Goal: Answer question/provide support

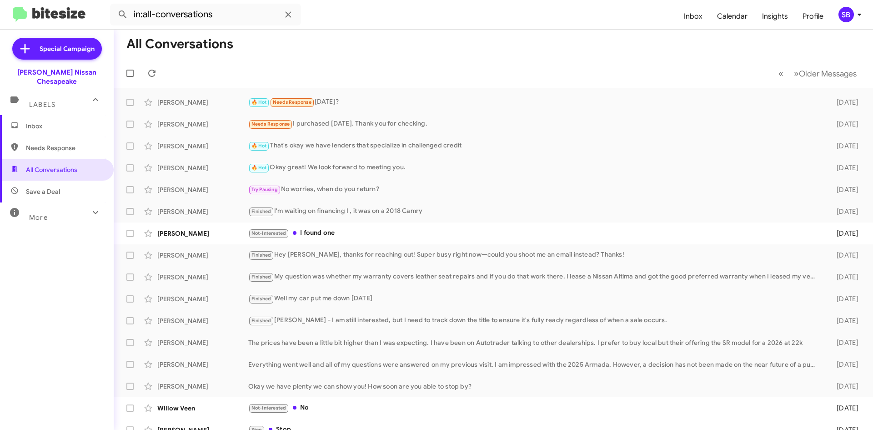
click at [42, 143] on span "Needs Response" at bounding box center [64, 147] width 77 height 9
type input "in:needs-response"
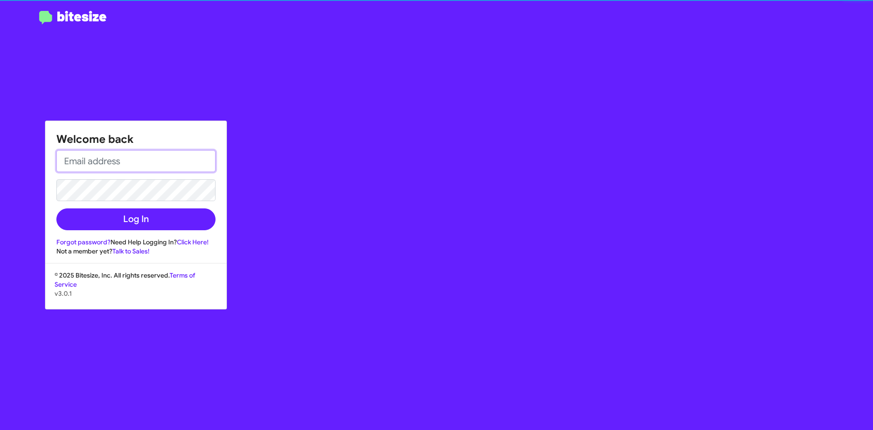
type input "[EMAIL_ADDRESS][PERSON_NAME][DOMAIN_NAME]"
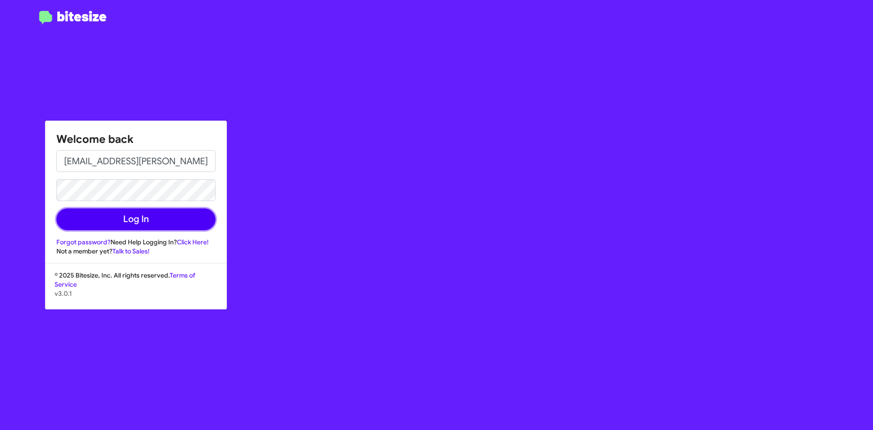
click at [110, 216] on button "Log In" at bounding box center [135, 219] width 159 height 22
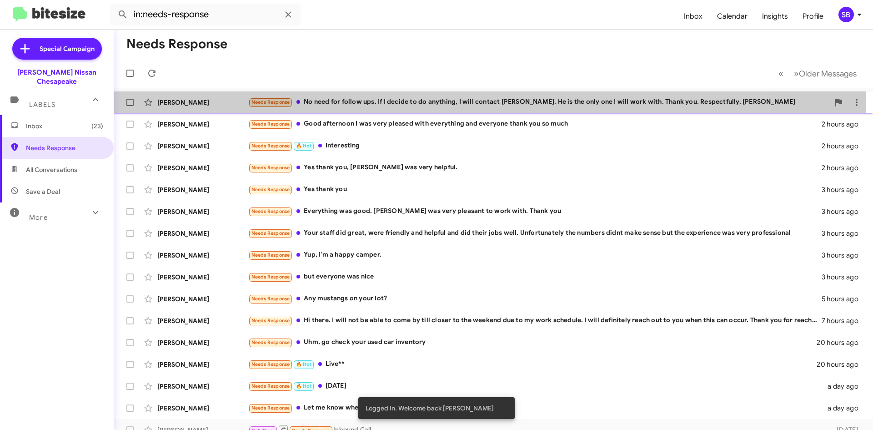
click at [415, 105] on div "Needs Response No need for follow ups. If I decide to do anything, I will conta…" at bounding box center [538, 102] width 581 height 10
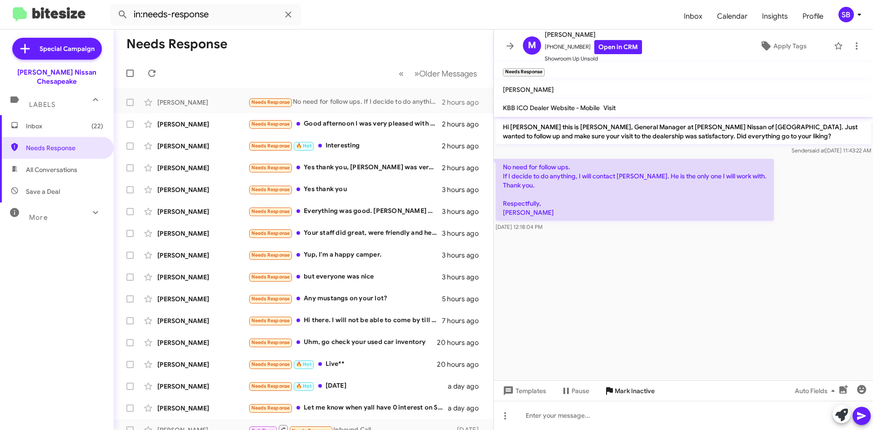
click at [620, 388] on span "Mark Inactive" at bounding box center [635, 390] width 40 height 16
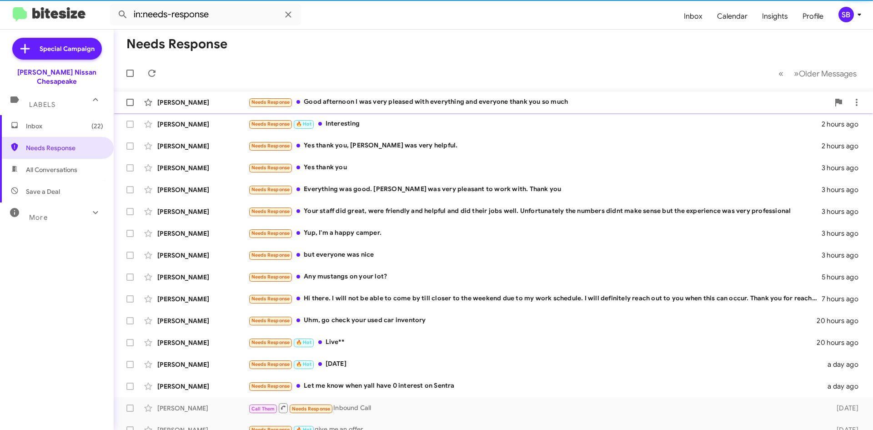
click at [358, 96] on div "[PERSON_NAME] Needs Response Good afternoon I was very pleased with everything …" at bounding box center [493, 102] width 745 height 18
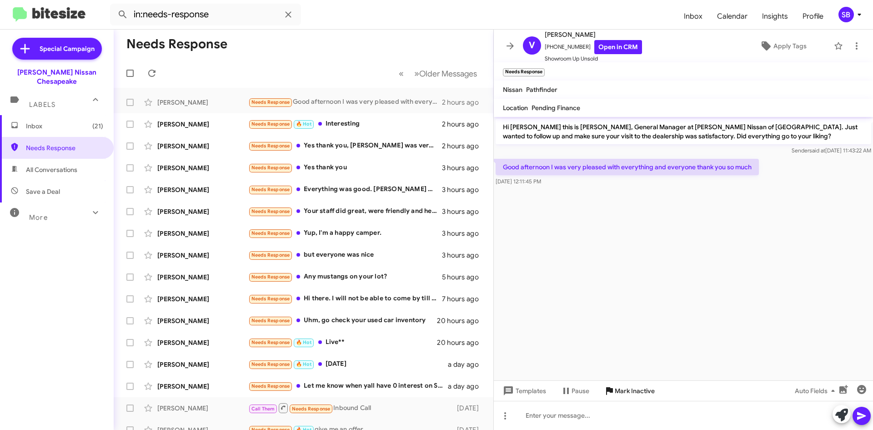
click at [629, 388] on span "Mark Inactive" at bounding box center [635, 390] width 40 height 16
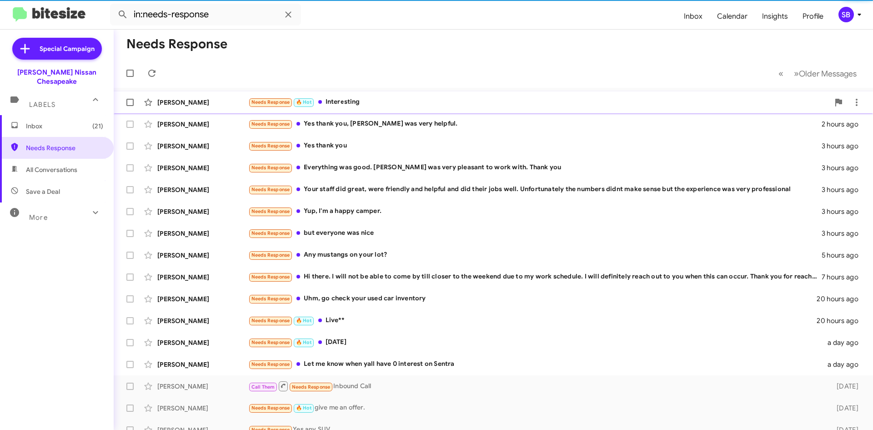
click at [350, 103] on div "Needs Response 🔥 Hot Interesting" at bounding box center [538, 102] width 581 height 10
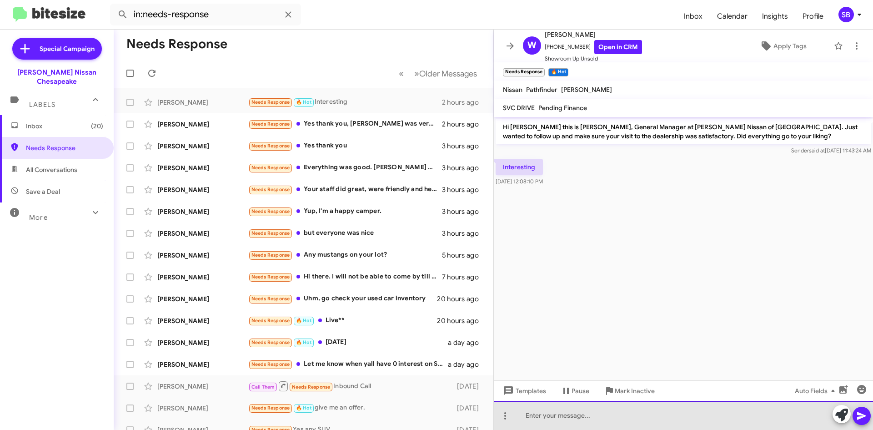
click at [570, 409] on div at bounding box center [683, 415] width 379 height 29
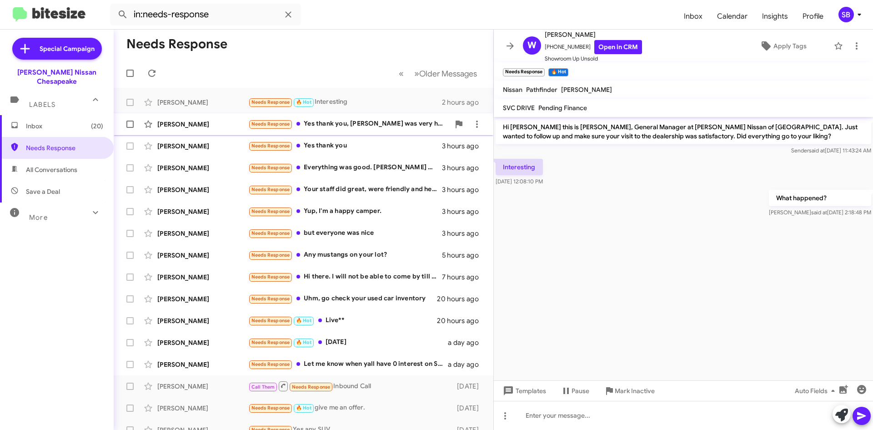
click at [349, 122] on div "Needs Response Yes thank you, [PERSON_NAME] was very helpful." at bounding box center [348, 124] width 201 height 10
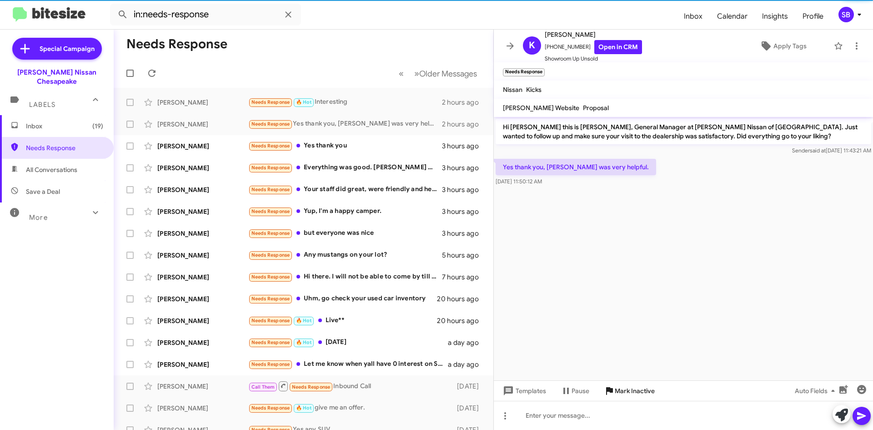
click at [629, 389] on span "Mark Inactive" at bounding box center [635, 390] width 40 height 16
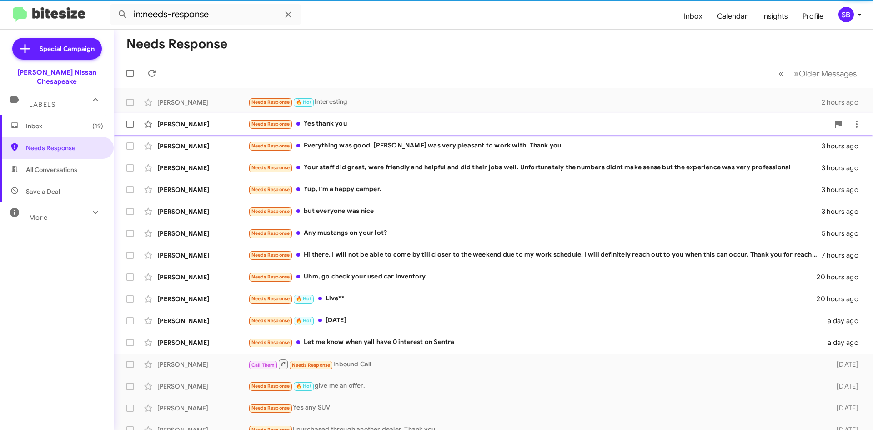
click at [339, 126] on div "Needs Response Yes thank you" at bounding box center [538, 124] width 581 height 10
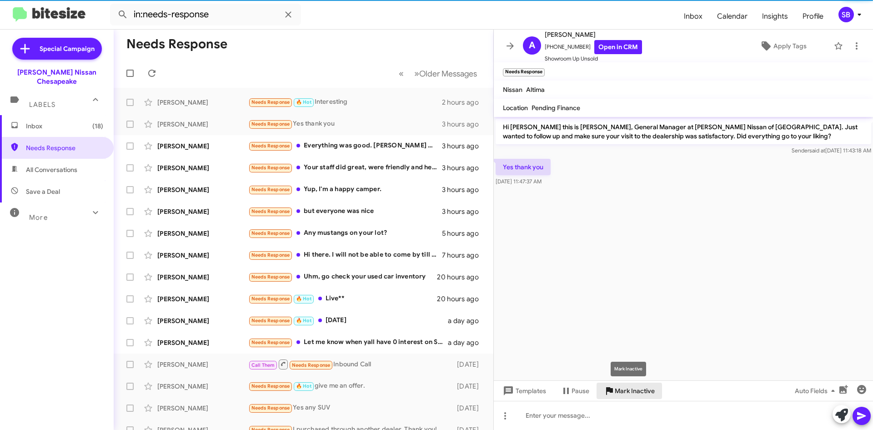
click at [629, 391] on span "Mark Inactive" at bounding box center [635, 390] width 40 height 16
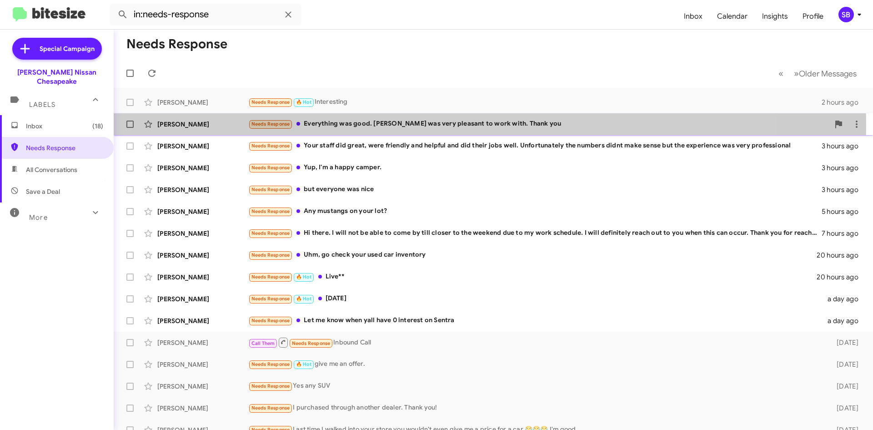
click at [360, 126] on div "Needs Response Everything was good. [PERSON_NAME] was very pleasant to work wit…" at bounding box center [538, 124] width 581 height 10
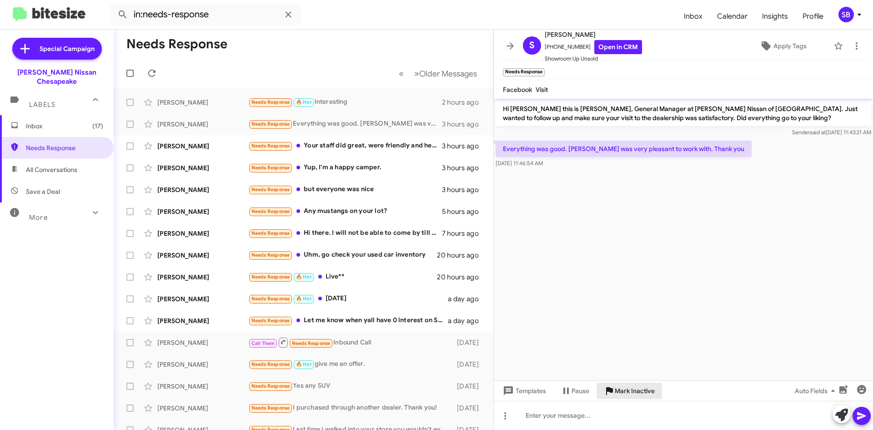
click at [632, 386] on span "Mark Inactive" at bounding box center [635, 390] width 40 height 16
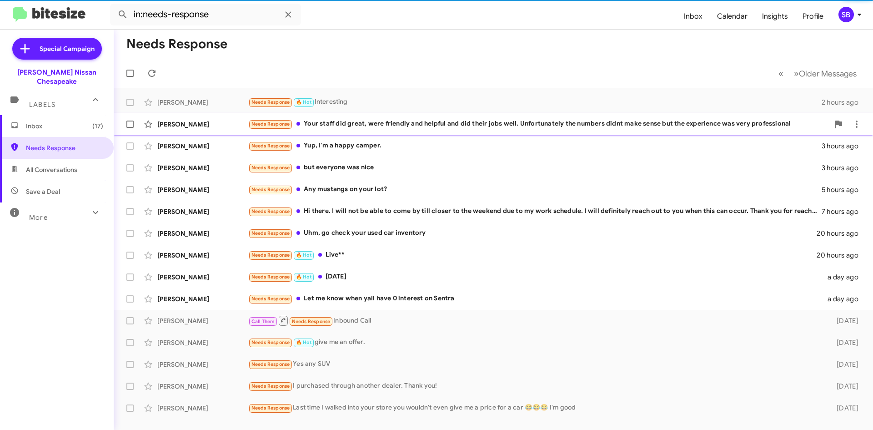
click at [375, 124] on div "Needs Response Your staff did great, were friendly and helpful and did their jo…" at bounding box center [538, 124] width 581 height 10
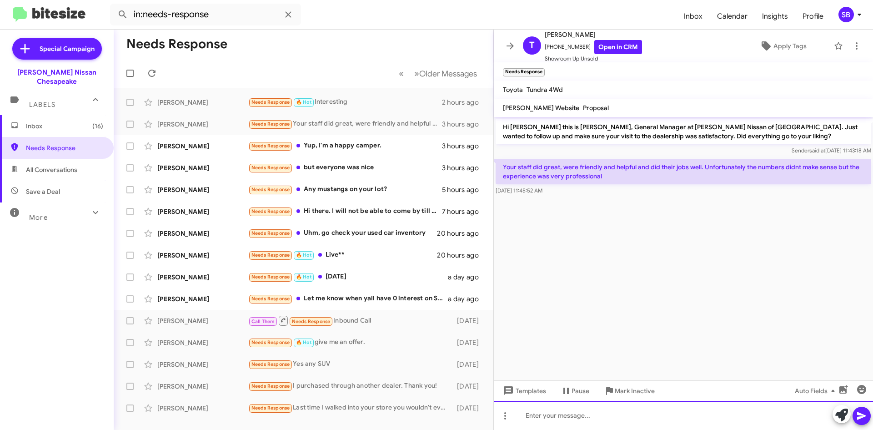
click at [539, 414] on div at bounding box center [683, 415] width 379 height 29
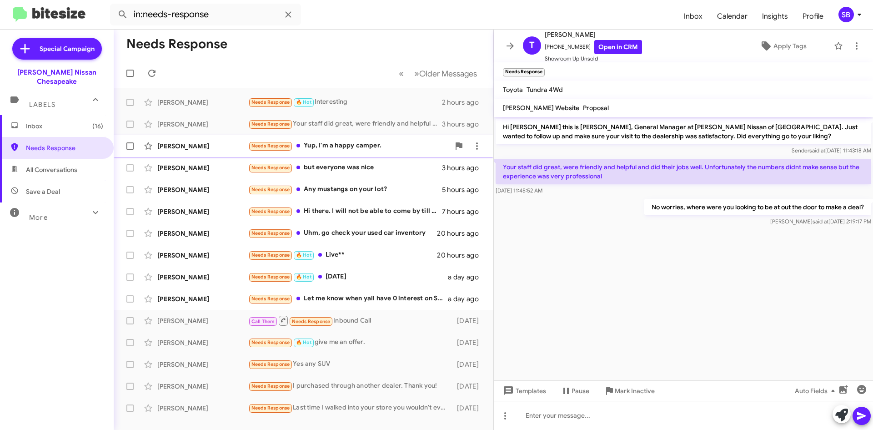
click at [363, 146] on div "Needs Response Yup, I'm a happy camper." at bounding box center [348, 146] width 201 height 10
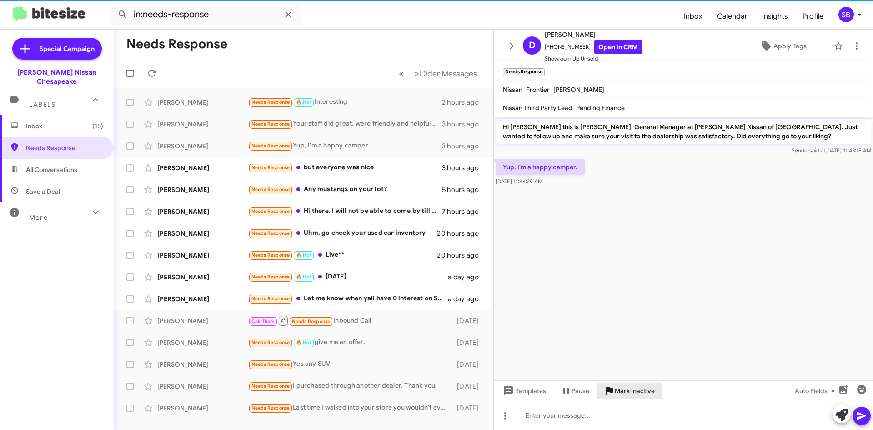
click at [619, 386] on span "Mark Inactive" at bounding box center [635, 390] width 40 height 16
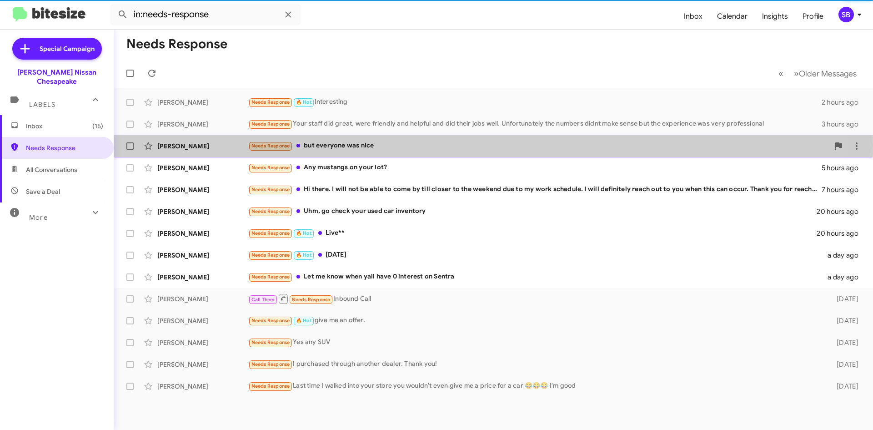
click at [341, 145] on div "Needs Response but everyone was nice" at bounding box center [538, 146] width 581 height 10
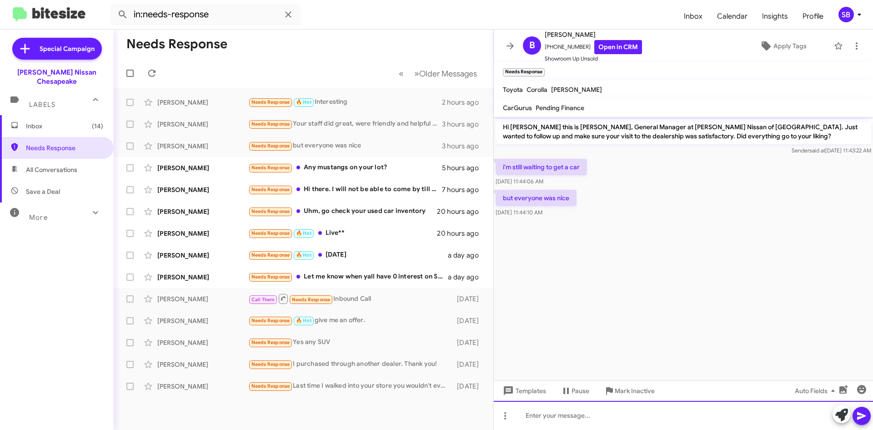
drag, startPoint x: 615, startPoint y: 418, endPoint x: 615, endPoint y: 408, distance: 10.0
click at [615, 414] on div at bounding box center [683, 415] width 379 height 29
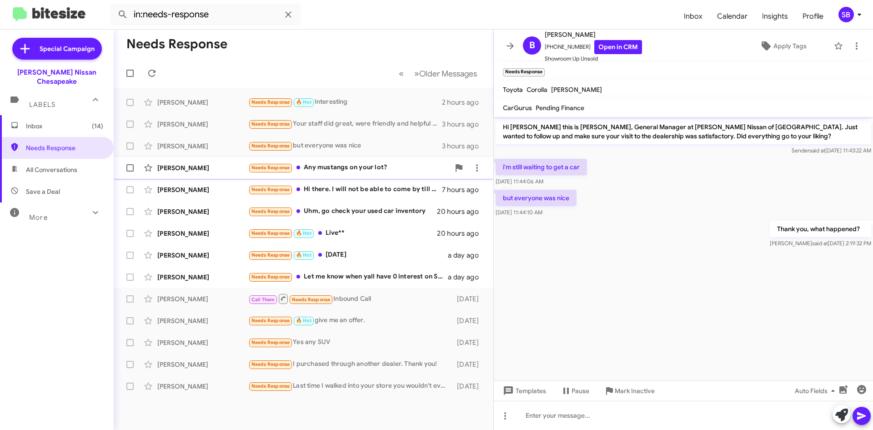
click at [369, 169] on div "Needs Response Any mustangs on your lot?" at bounding box center [348, 167] width 201 height 10
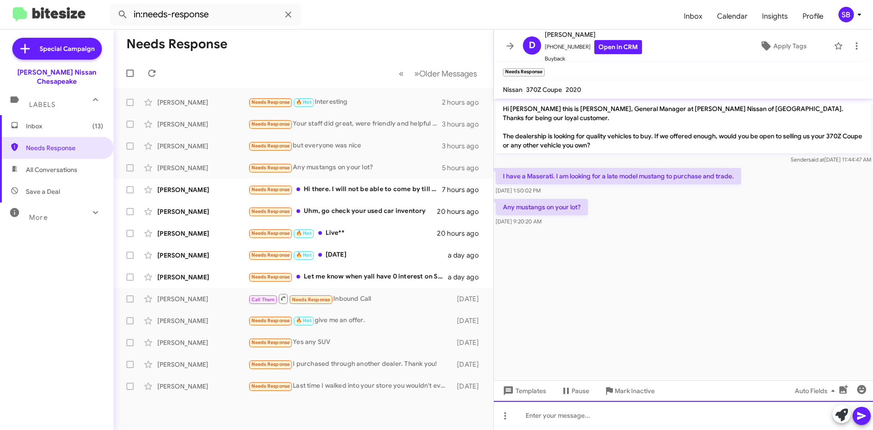
click at [574, 418] on div at bounding box center [683, 415] width 379 height 29
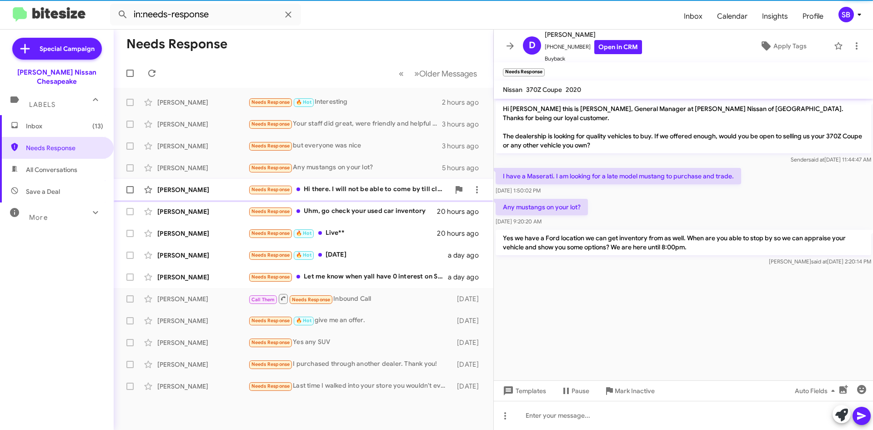
click at [347, 194] on div "Needs Response Hi there. I will not be able to come by till closer to the weeke…" at bounding box center [348, 189] width 201 height 10
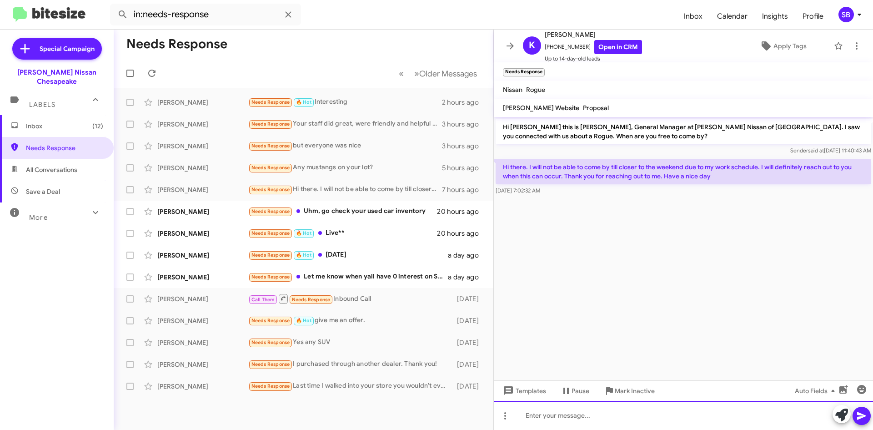
click at [551, 415] on div at bounding box center [683, 415] width 379 height 29
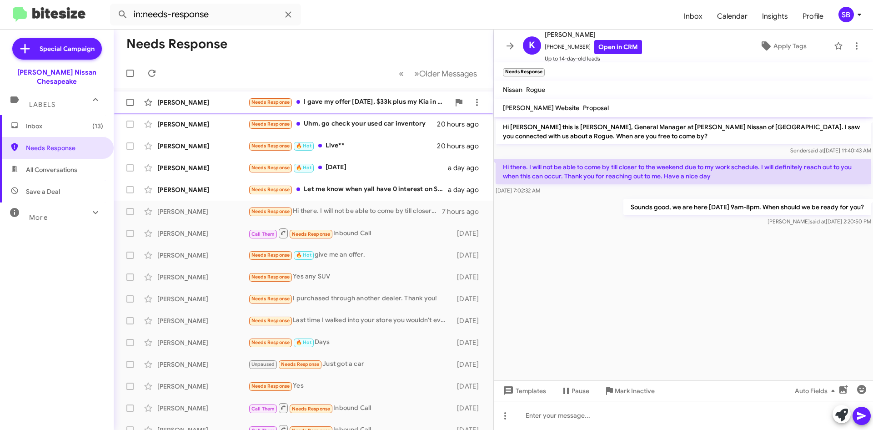
click at [345, 99] on div "Needs Response I gave my offer [DATE], $33k plus my Kia in trade is what I can …" at bounding box center [348, 102] width 201 height 10
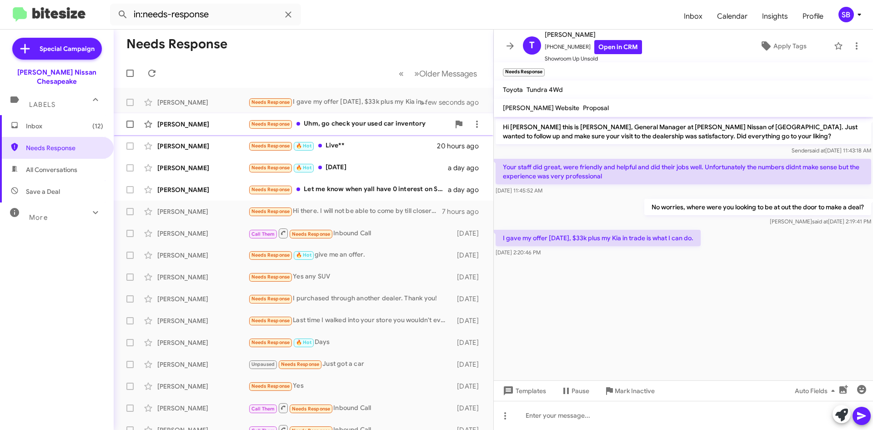
click at [368, 131] on div "[PERSON_NAME] Needs Response Uhm, go check your used car inventory 20 hours ago" at bounding box center [303, 124] width 365 height 18
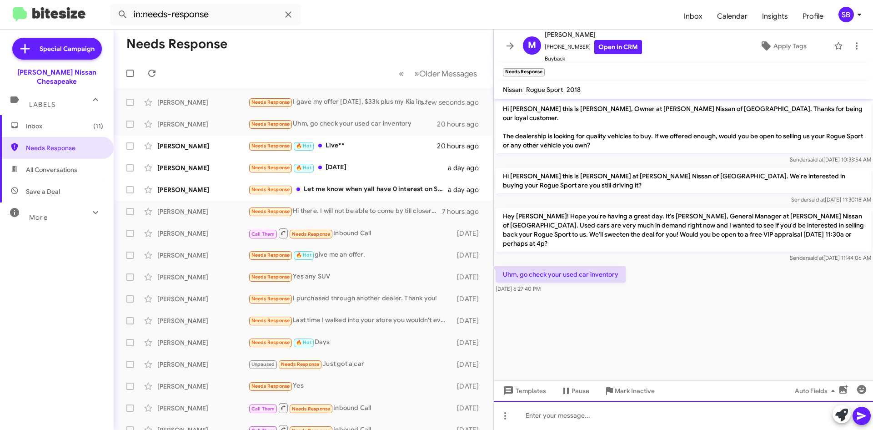
click at [702, 416] on div at bounding box center [683, 415] width 379 height 29
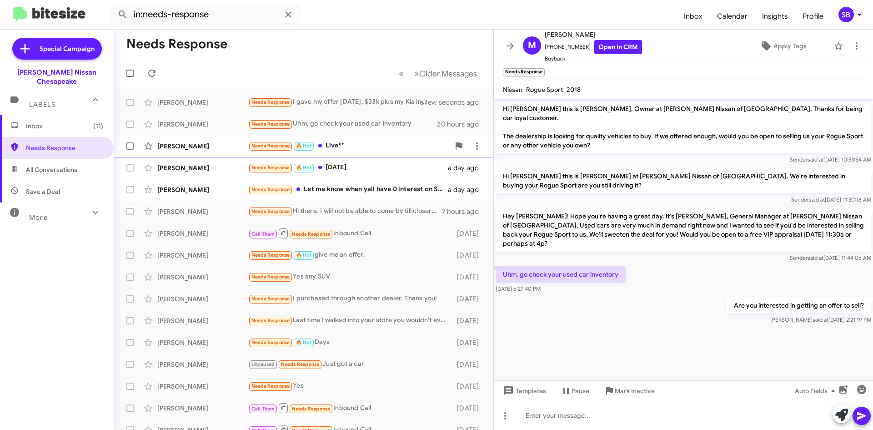
click at [334, 143] on div "Needs Response 🔥 Hot Live**" at bounding box center [348, 146] width 201 height 10
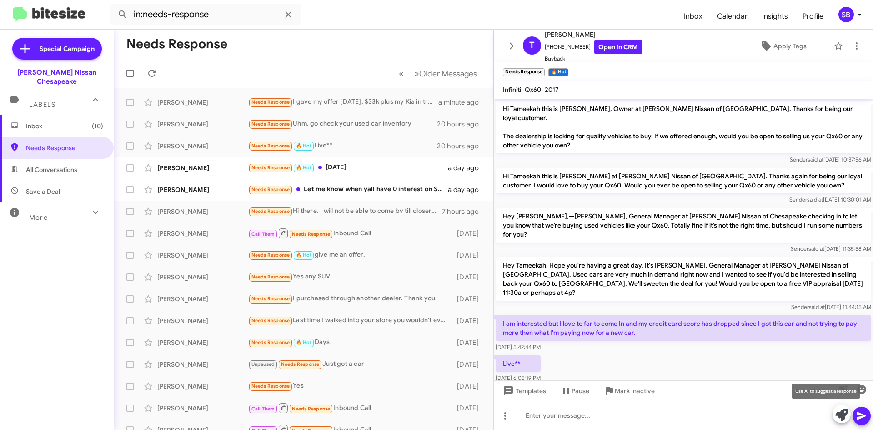
click at [837, 411] on icon at bounding box center [841, 414] width 13 height 13
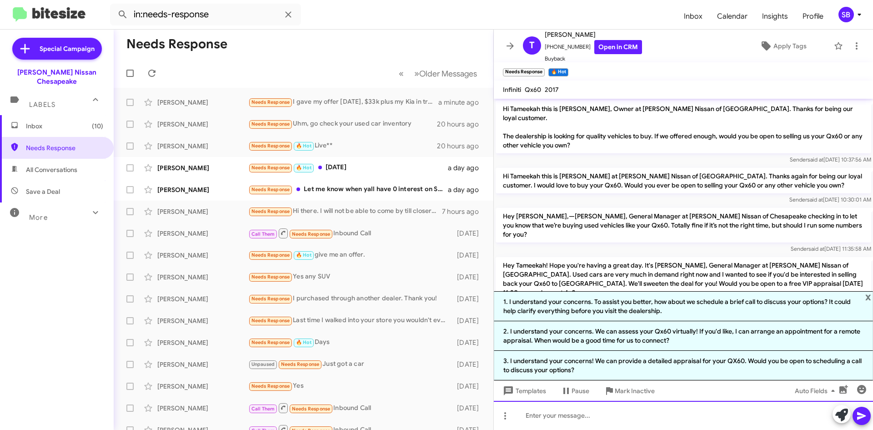
click at [571, 415] on div at bounding box center [683, 415] width 379 height 29
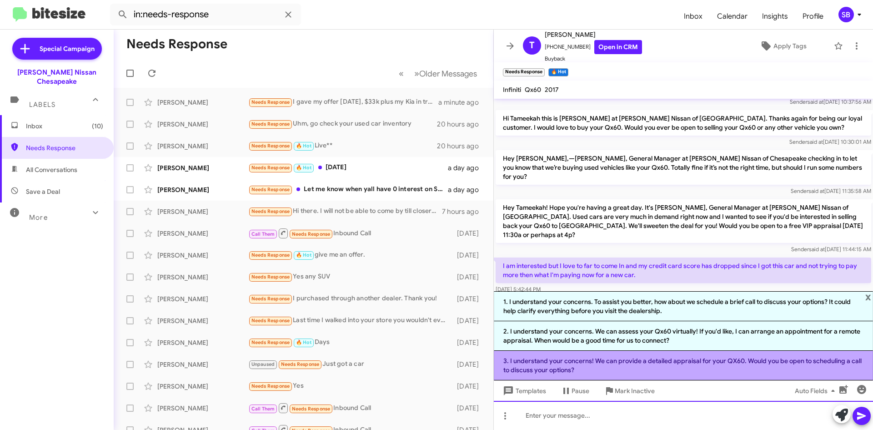
scroll to position [80, 0]
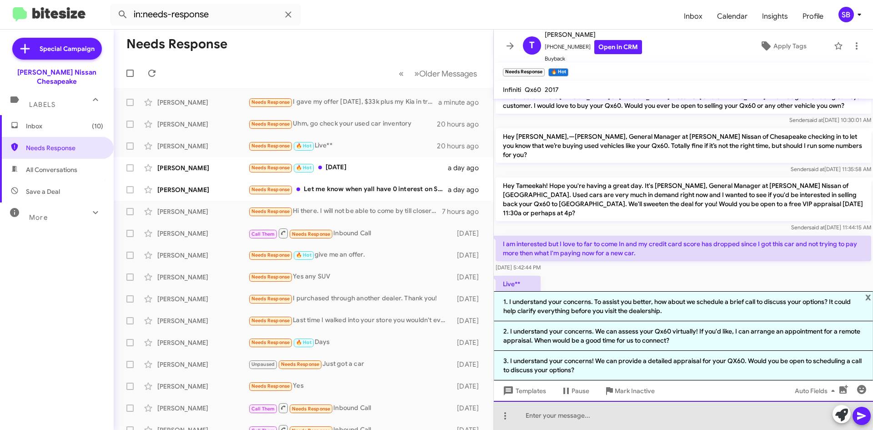
click at [680, 414] on div at bounding box center [683, 415] width 379 height 29
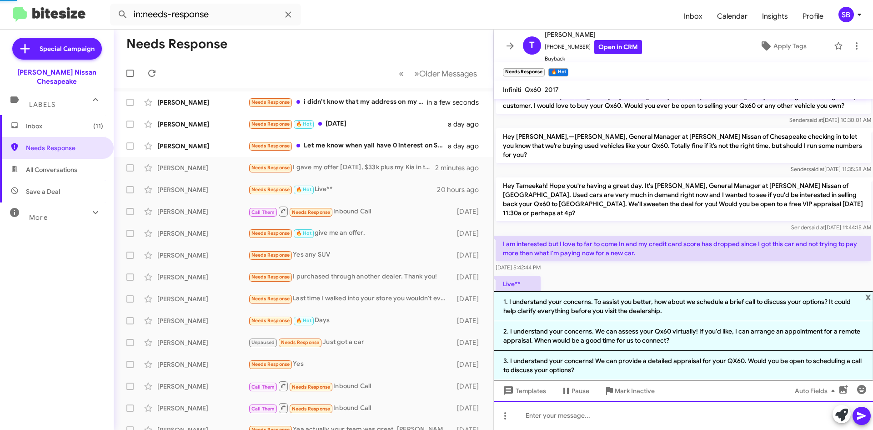
scroll to position [0, 0]
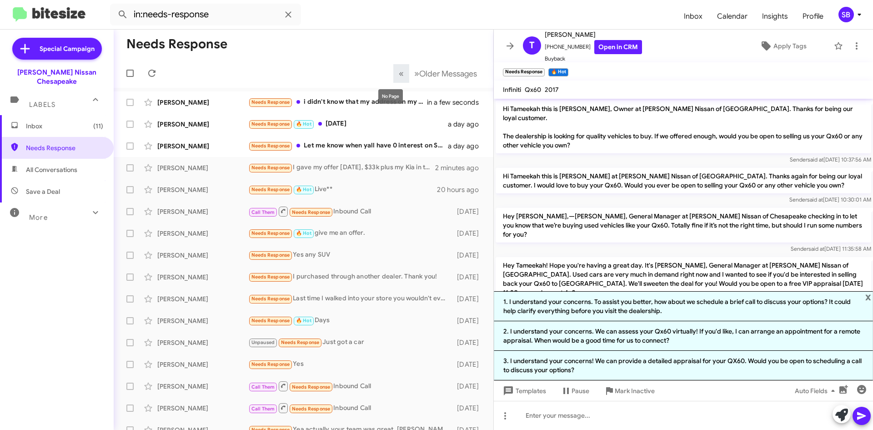
click at [372, 98] on mat-tooltip-component "No Page" at bounding box center [390, 96] width 37 height 27
click at [326, 103] on div "Needs Response i didn't know that my address on my bank statement had to match …" at bounding box center [348, 102] width 201 height 10
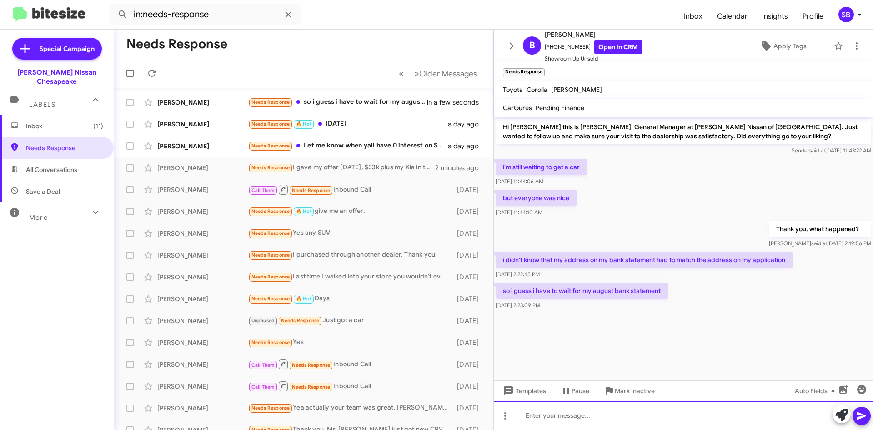
click at [573, 416] on div at bounding box center [683, 415] width 379 height 29
click at [730, 419] on div "Do you have another piece of mail with your correct address?" at bounding box center [683, 415] width 379 height 29
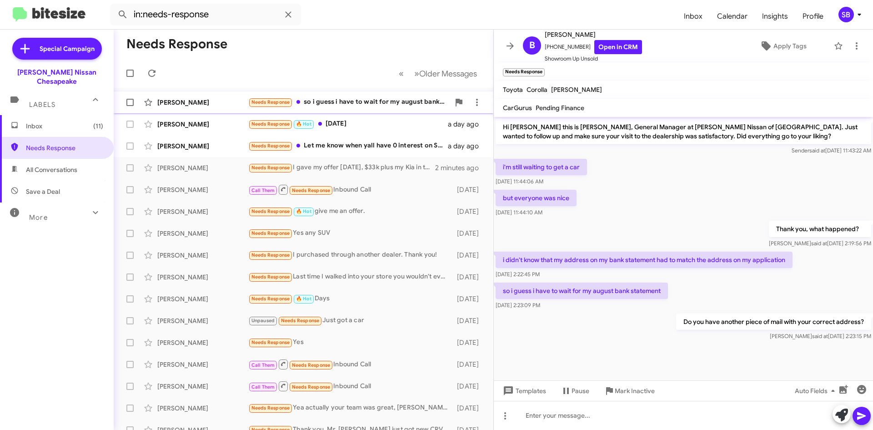
click at [365, 95] on div "[PERSON_NAME] Needs Response so i guess i have to wait for my august bank state…" at bounding box center [303, 102] width 365 height 18
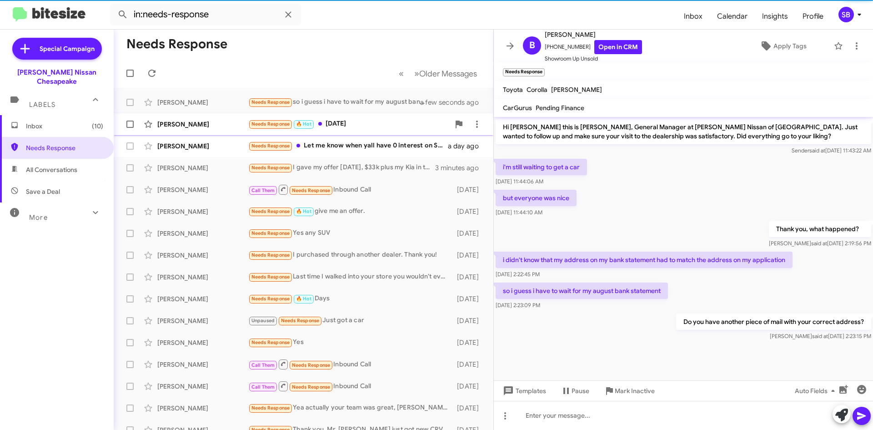
click at [358, 125] on div "Needs Response 🔥 Hot [DATE]" at bounding box center [348, 124] width 201 height 10
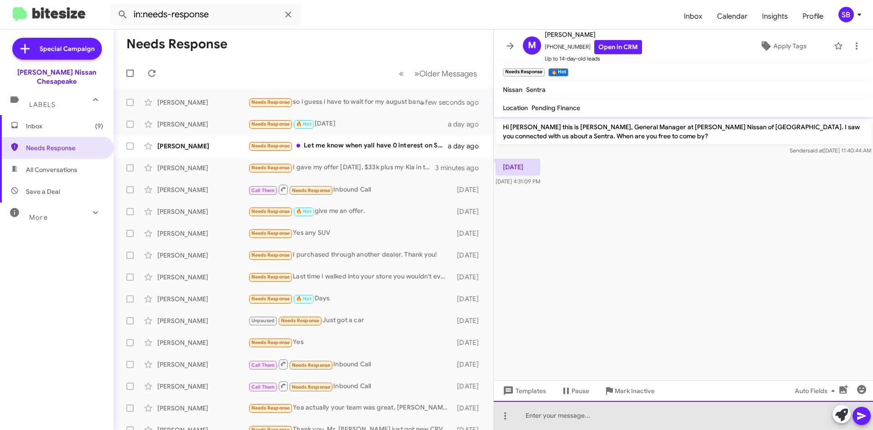
click at [570, 418] on div at bounding box center [683, 415] width 379 height 29
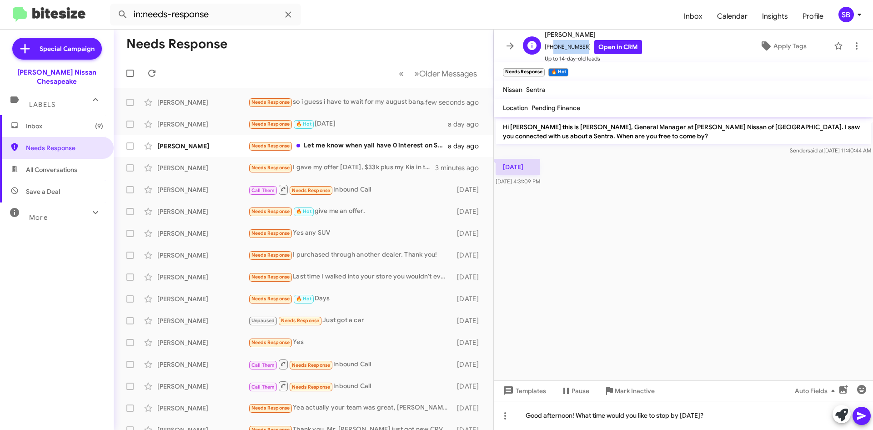
drag, startPoint x: 579, startPoint y: 48, endPoint x: 551, endPoint y: 51, distance: 28.4
click at [551, 51] on span "[PHONE_NUMBER] Open in CRM" at bounding box center [593, 47] width 97 height 14
copy span "7572021279"
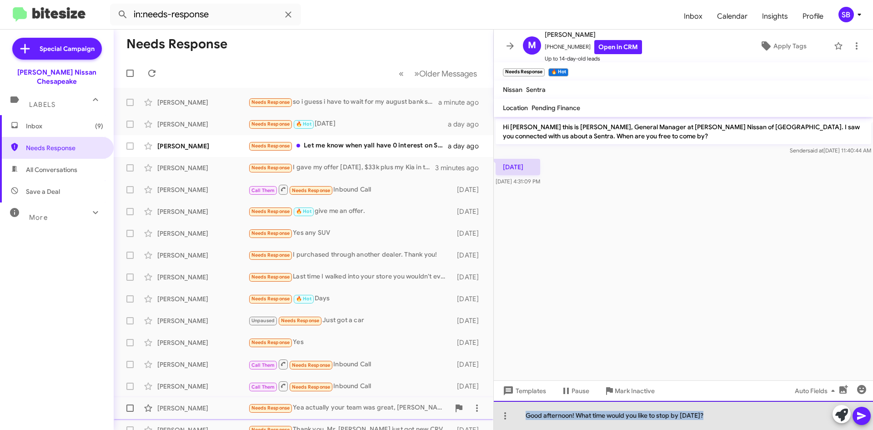
drag, startPoint x: 712, startPoint y: 415, endPoint x: 483, endPoint y: 417, distance: 229.2
click at [483, 417] on div "Needs Response « Previous » Next Older Messages [PERSON_NAME] Needs Response so…" at bounding box center [493, 230] width 759 height 400
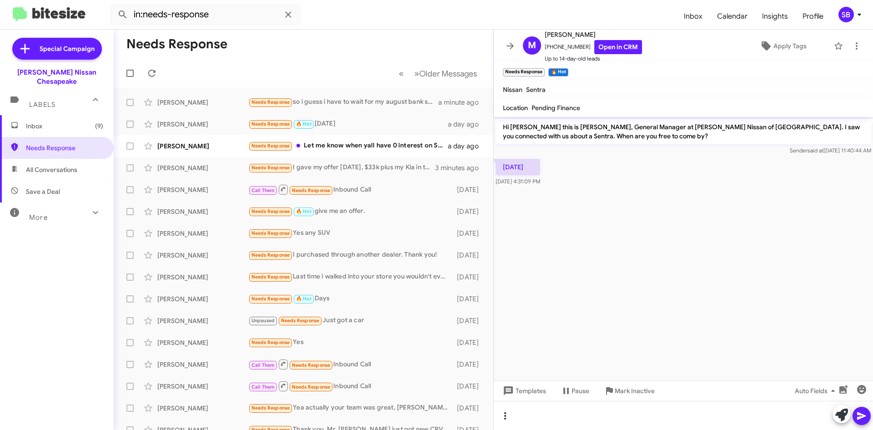
click at [507, 417] on icon at bounding box center [505, 415] width 11 height 11
click at [522, 392] on button "note" at bounding box center [524, 392] width 56 height 22
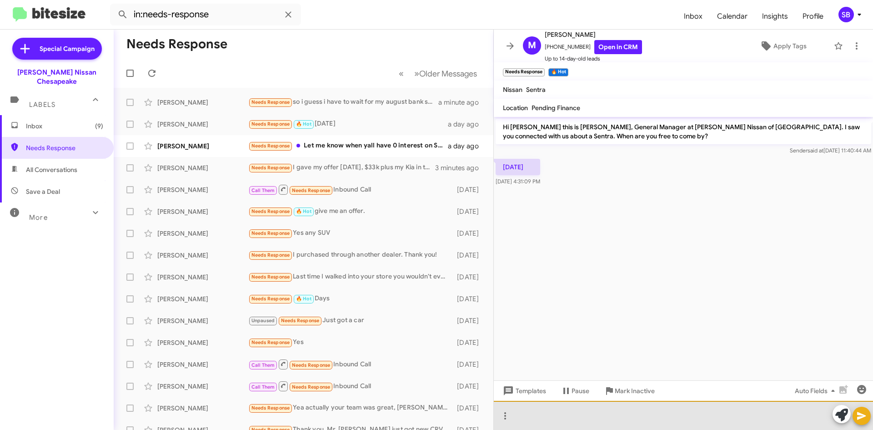
click at [572, 415] on div at bounding box center [683, 415] width 379 height 29
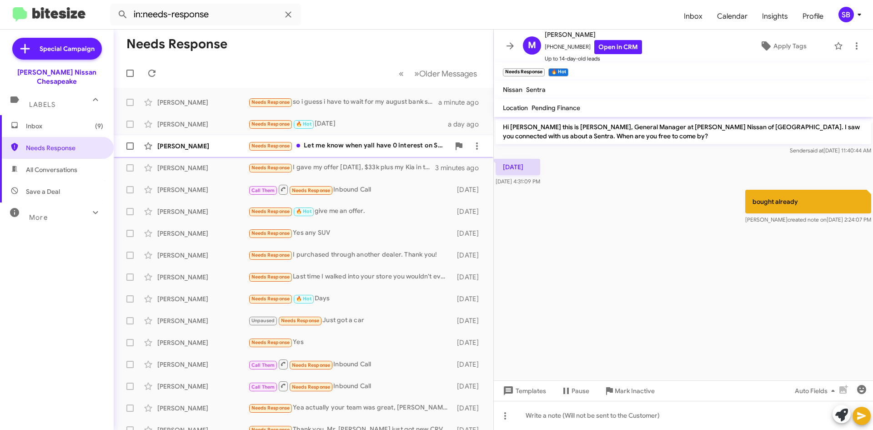
click at [342, 152] on div "[PERSON_NAME] Needs Response Let me know when yall have 0 interest on Sentra a …" at bounding box center [303, 146] width 365 height 18
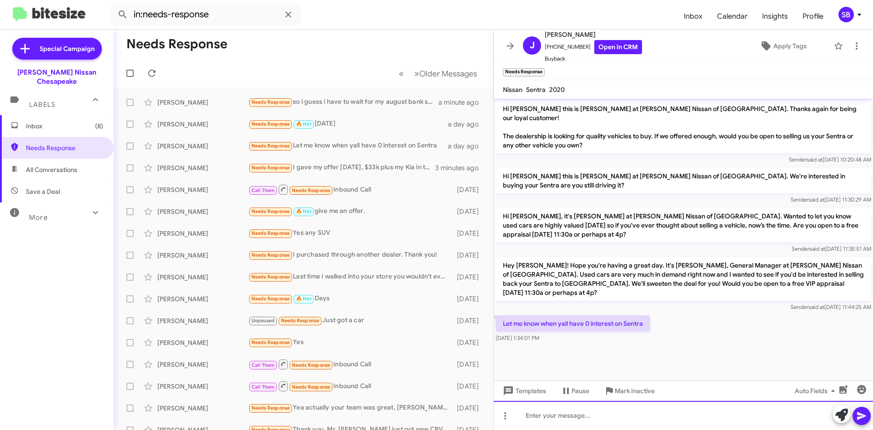
click at [609, 412] on div at bounding box center [683, 415] width 379 height 29
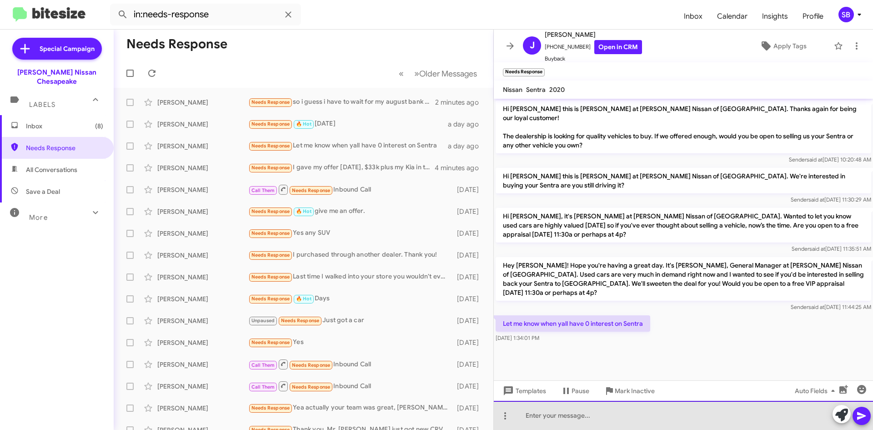
click at [606, 418] on div at bounding box center [683, 415] width 379 height 29
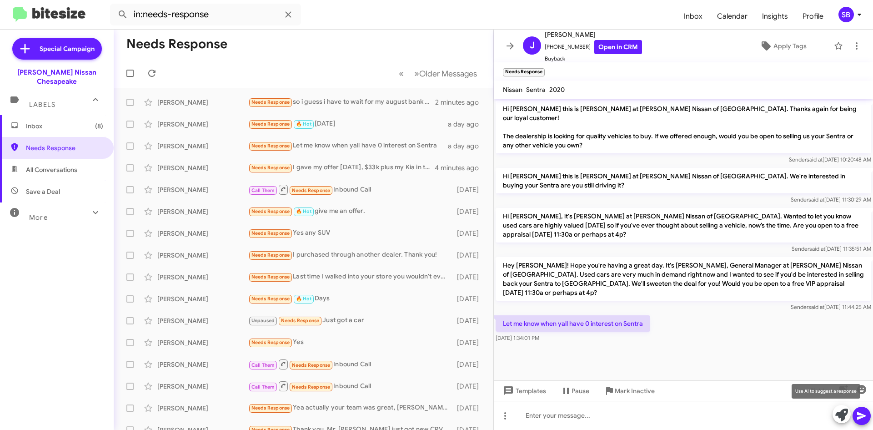
click at [842, 415] on icon at bounding box center [841, 414] width 13 height 13
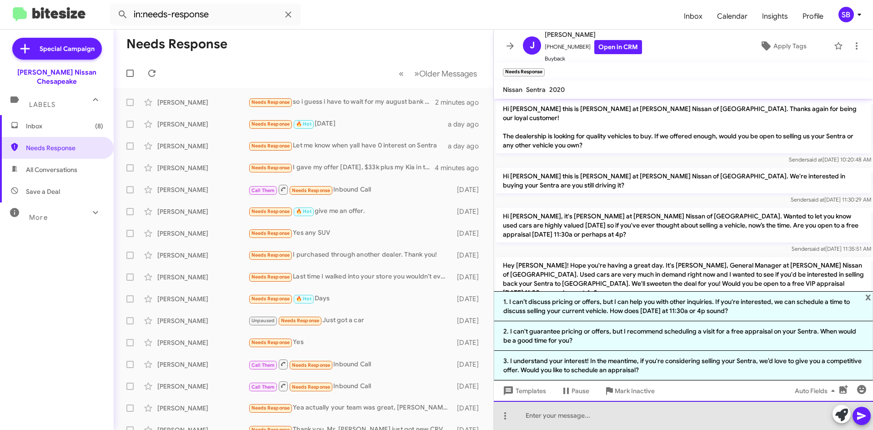
click at [566, 412] on div at bounding box center [683, 415] width 379 height 29
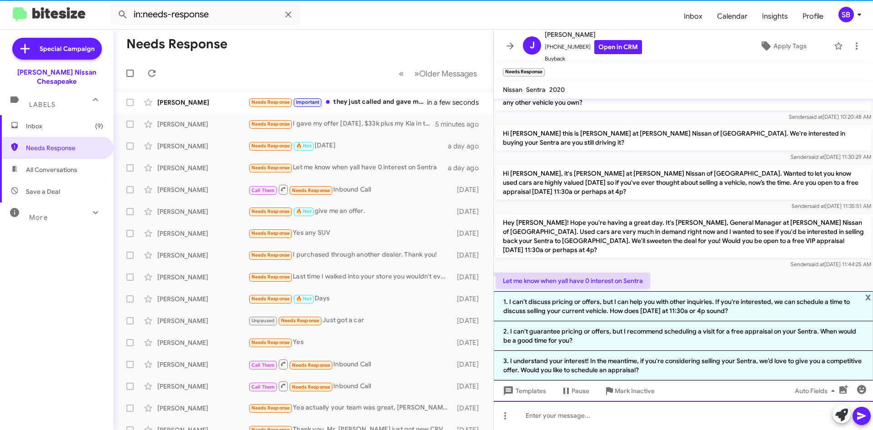
scroll to position [70, 0]
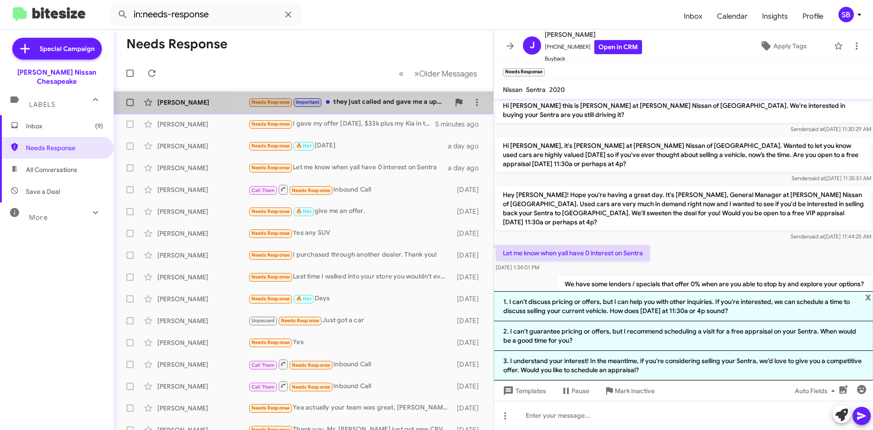
click at [357, 104] on div "Needs Response Important they just called and gave me a update, but no i just s…" at bounding box center [348, 102] width 201 height 10
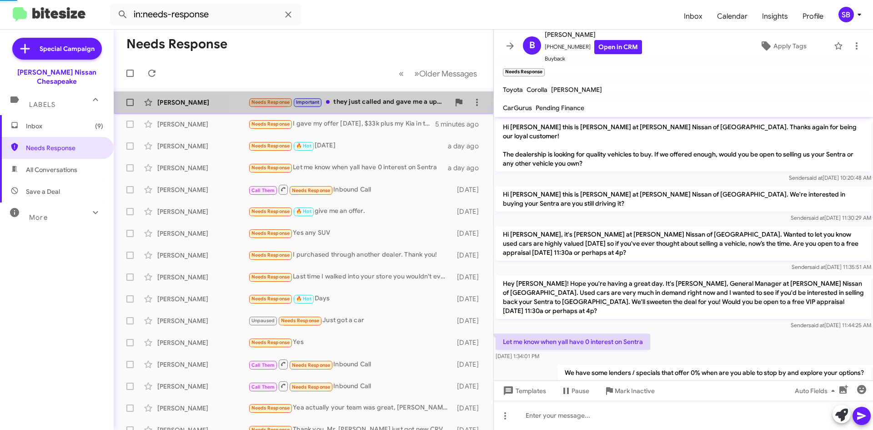
scroll to position [11, 0]
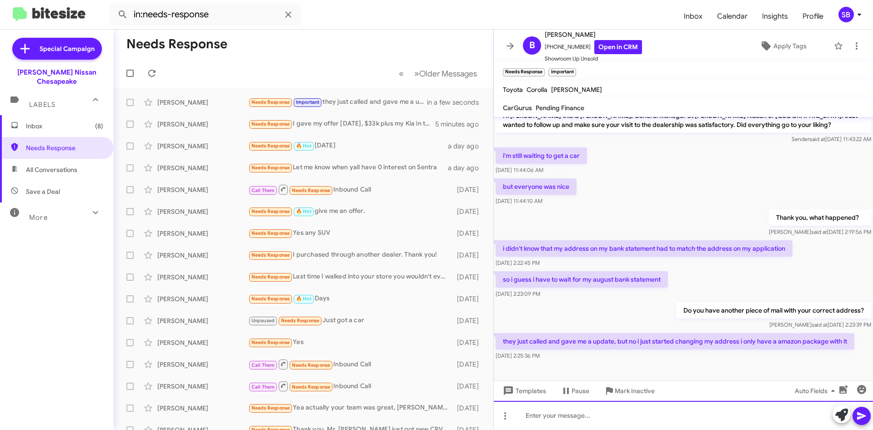
click at [586, 417] on div at bounding box center [683, 415] width 379 height 29
